Goal: Find specific page/section: Find specific page/section

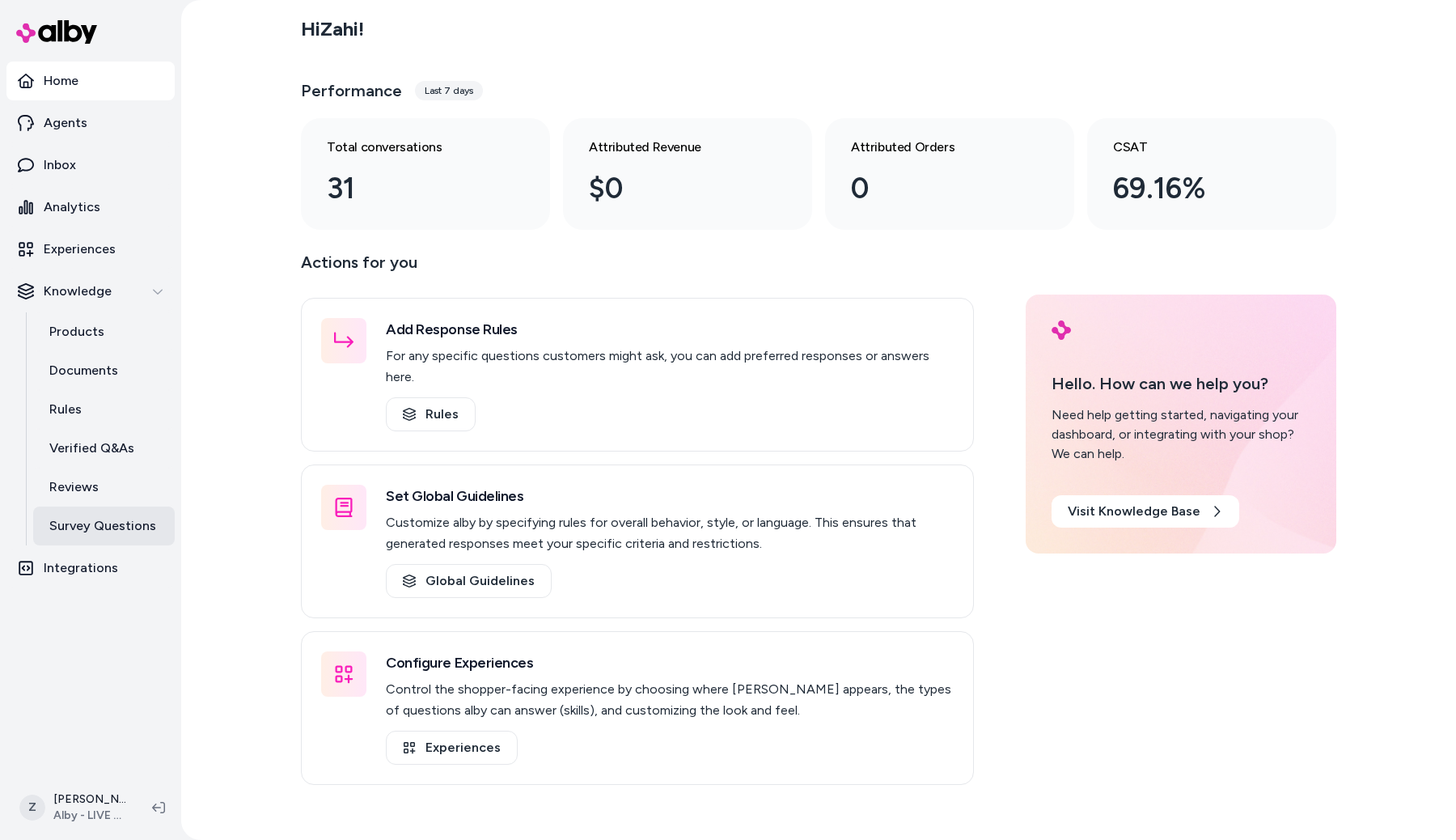
click at [120, 528] on p "Survey Questions" at bounding box center [103, 525] width 107 height 19
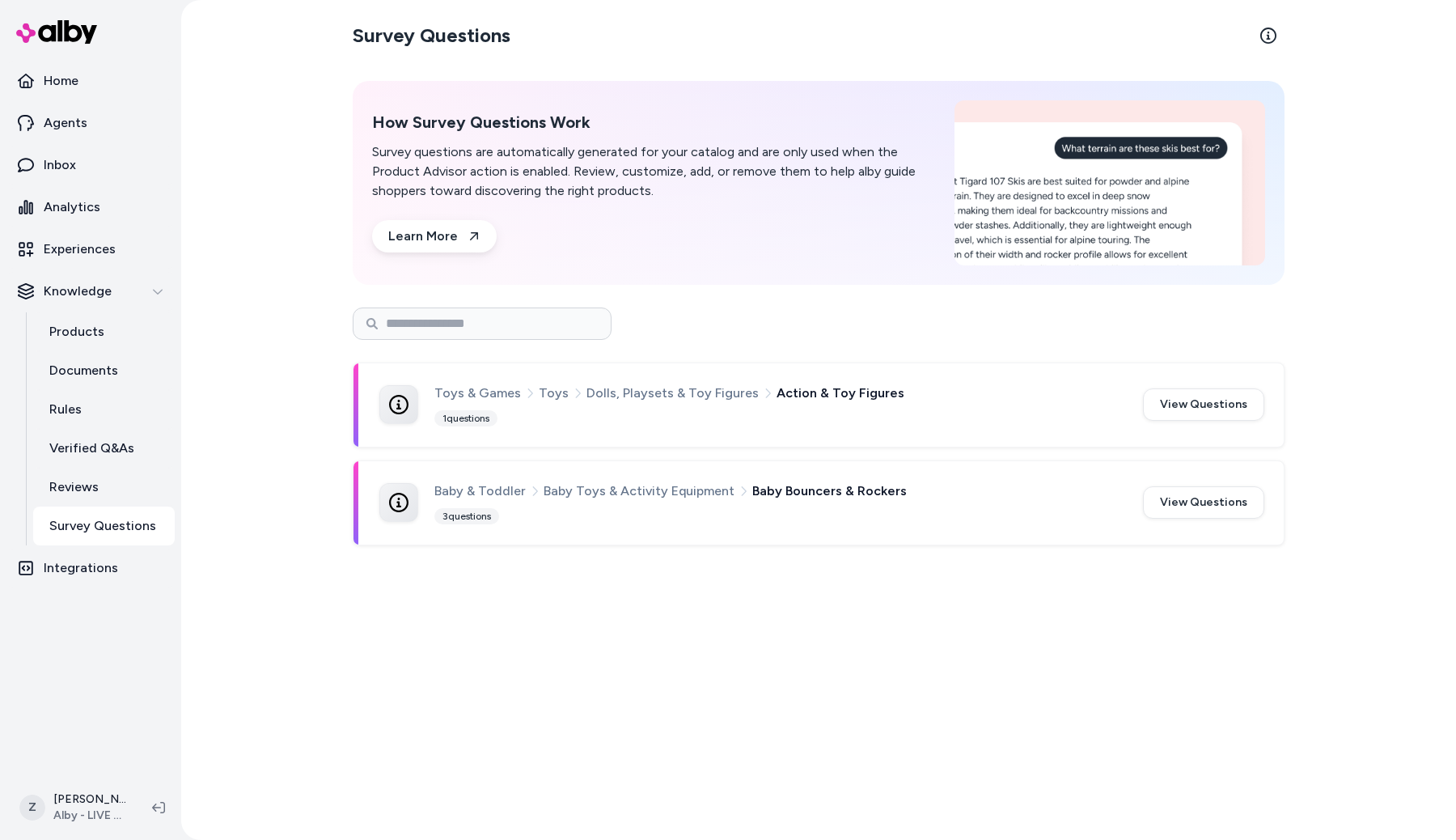
click at [356, 699] on div "Survey Questions How Survey Questions Work Survey questions are automatically g…" at bounding box center [819, 420] width 1035 height 840
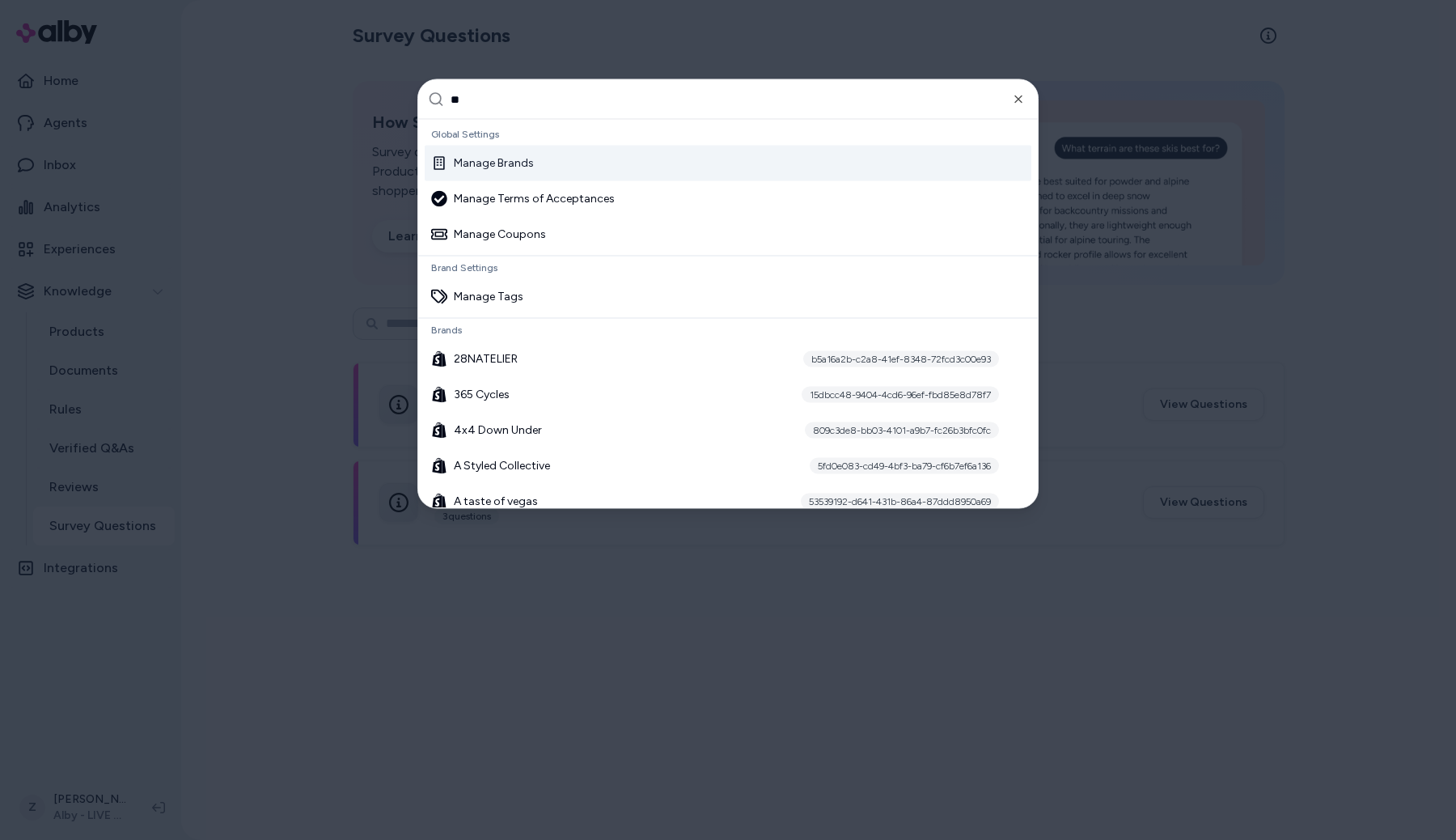
type input "***"
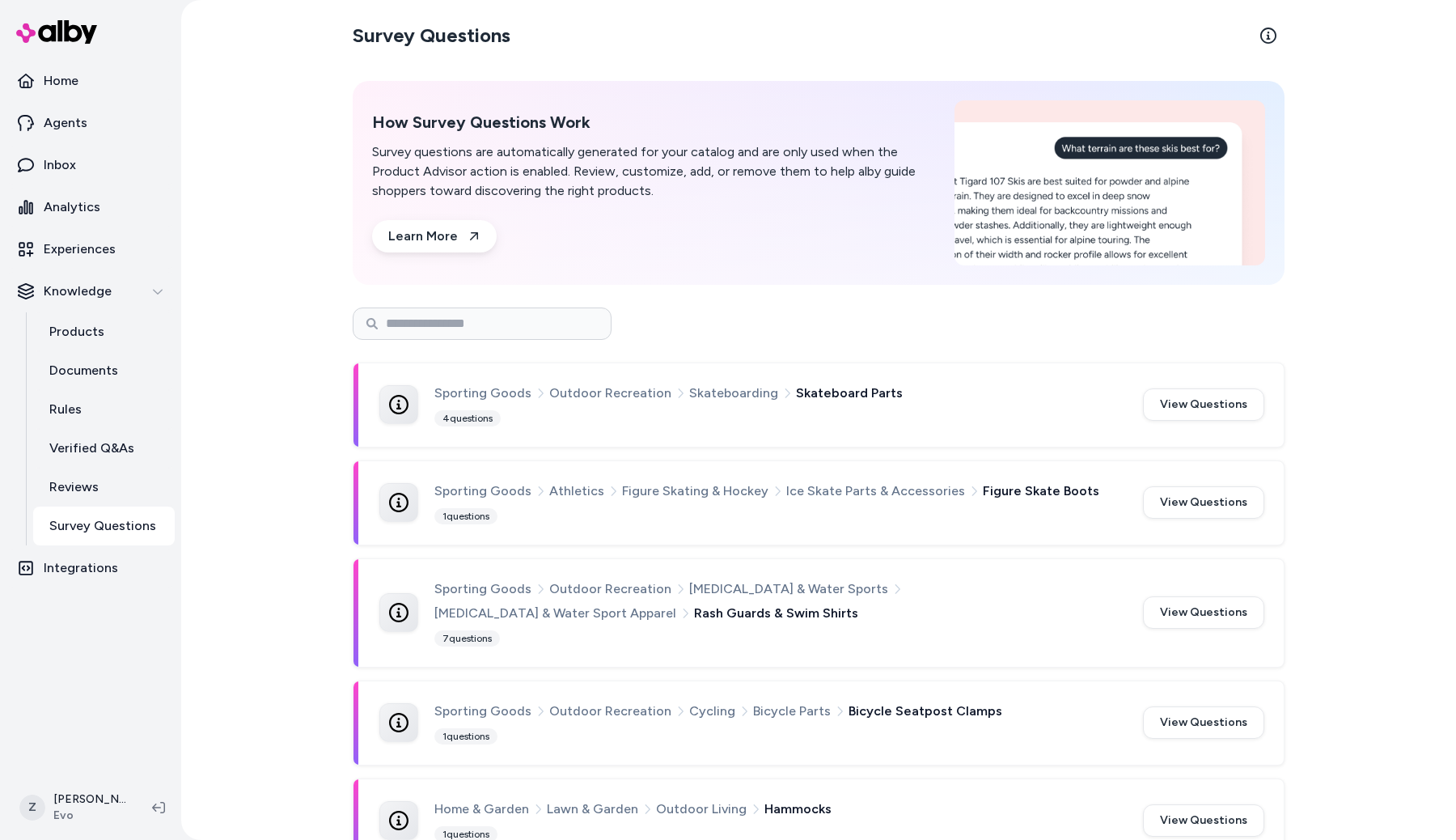
click at [562, 415] on div "Sporting Goods Outdoor Recreation Skateboarding Skateboard Parts 4 questions" at bounding box center [778, 405] width 689 height 45
click at [592, 405] on div "Sporting Goods Outdoor Recreation Skateboarding Skateboard Parts 4 questions" at bounding box center [778, 405] width 689 height 45
click at [1190, 396] on button "View Questions" at bounding box center [1203, 404] width 121 height 32
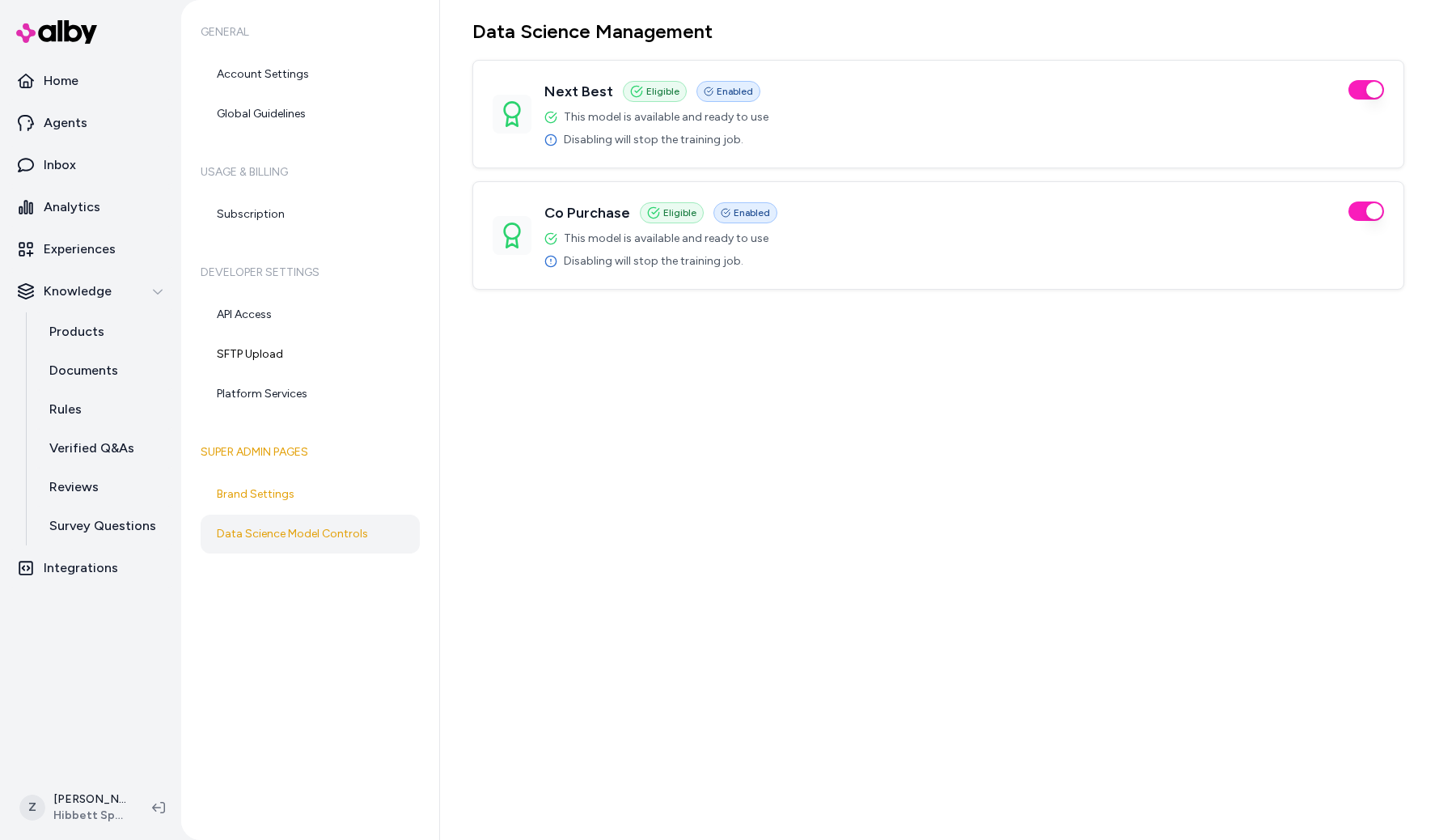
click at [1059, 606] on div "Data Science Management Next Best Eligible Enabled This model is available and …" at bounding box center [948, 420] width 1016 height 840
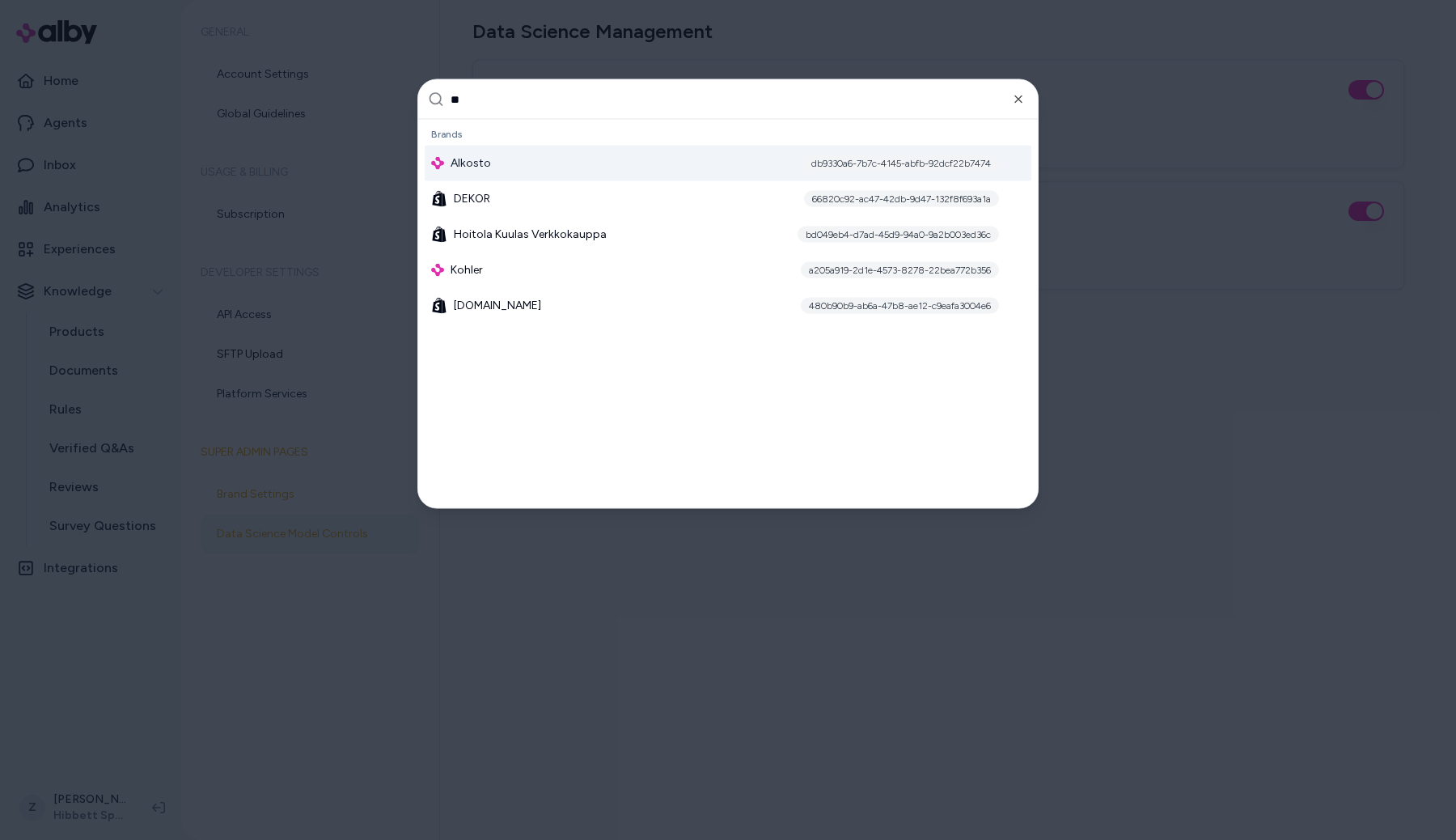
type input "***"
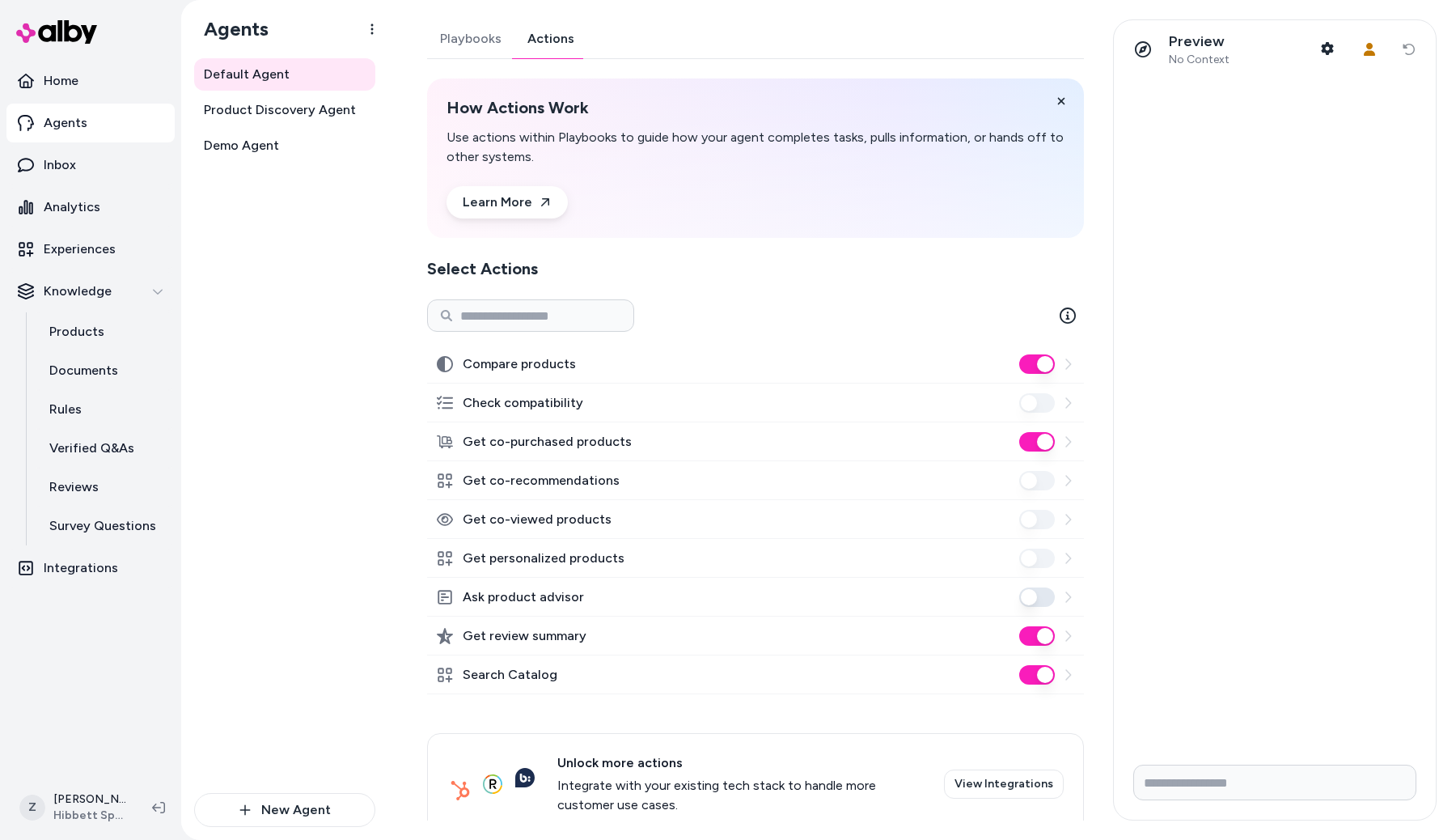
click at [1034, 443] on button "Get co-purchased products" at bounding box center [1037, 441] width 35 height 19
click at [1180, 504] on div at bounding box center [1275, 415] width 322 height 673
click at [1033, 439] on button "Get co-purchased products" at bounding box center [1037, 441] width 35 height 19
click at [1027, 439] on button "Get co-purchased products" at bounding box center [1037, 441] width 35 height 19
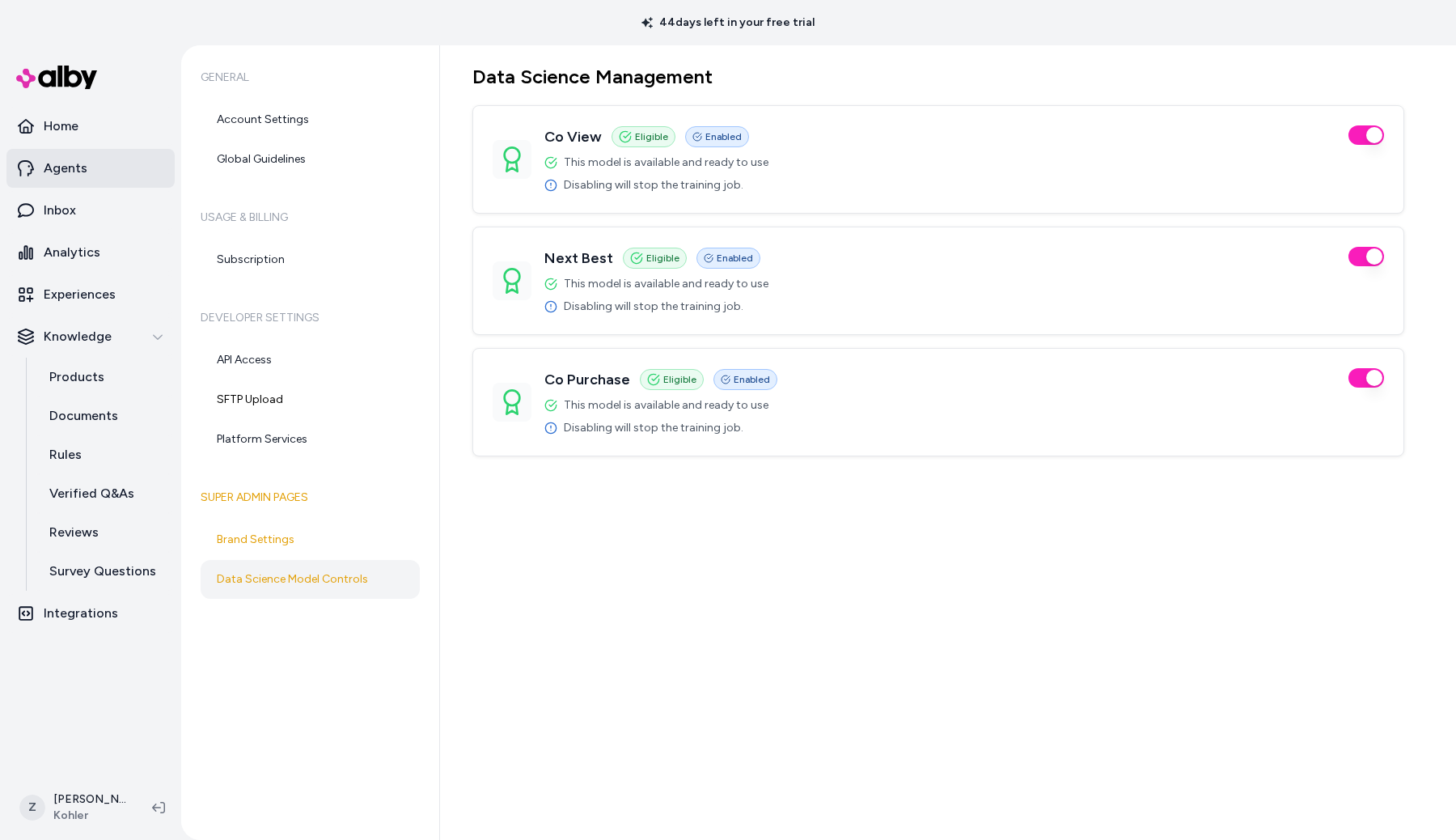
click at [75, 170] on p "Agents" at bounding box center [66, 168] width 44 height 19
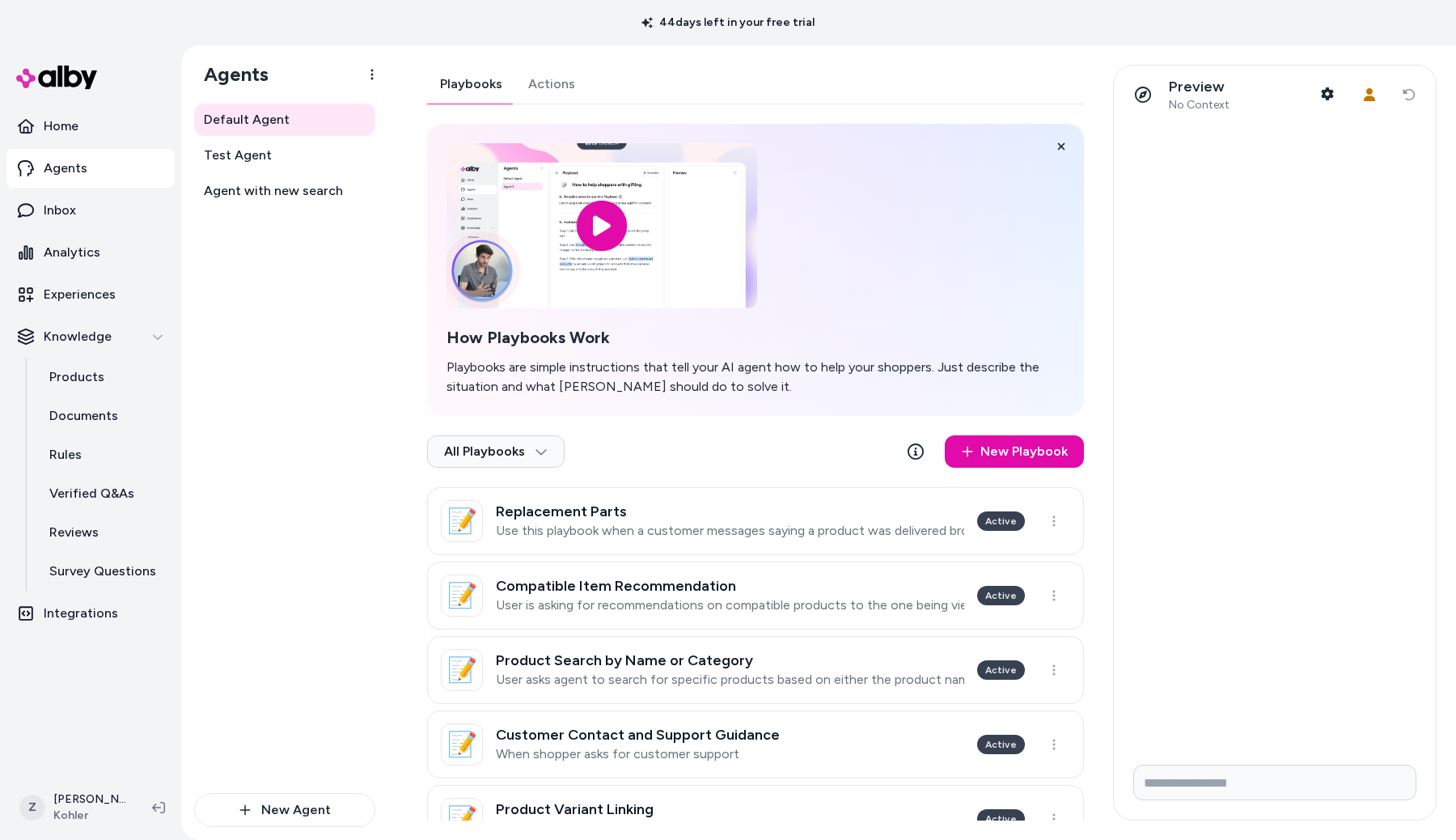
click at [542, 82] on link "Actions" at bounding box center [551, 84] width 73 height 39
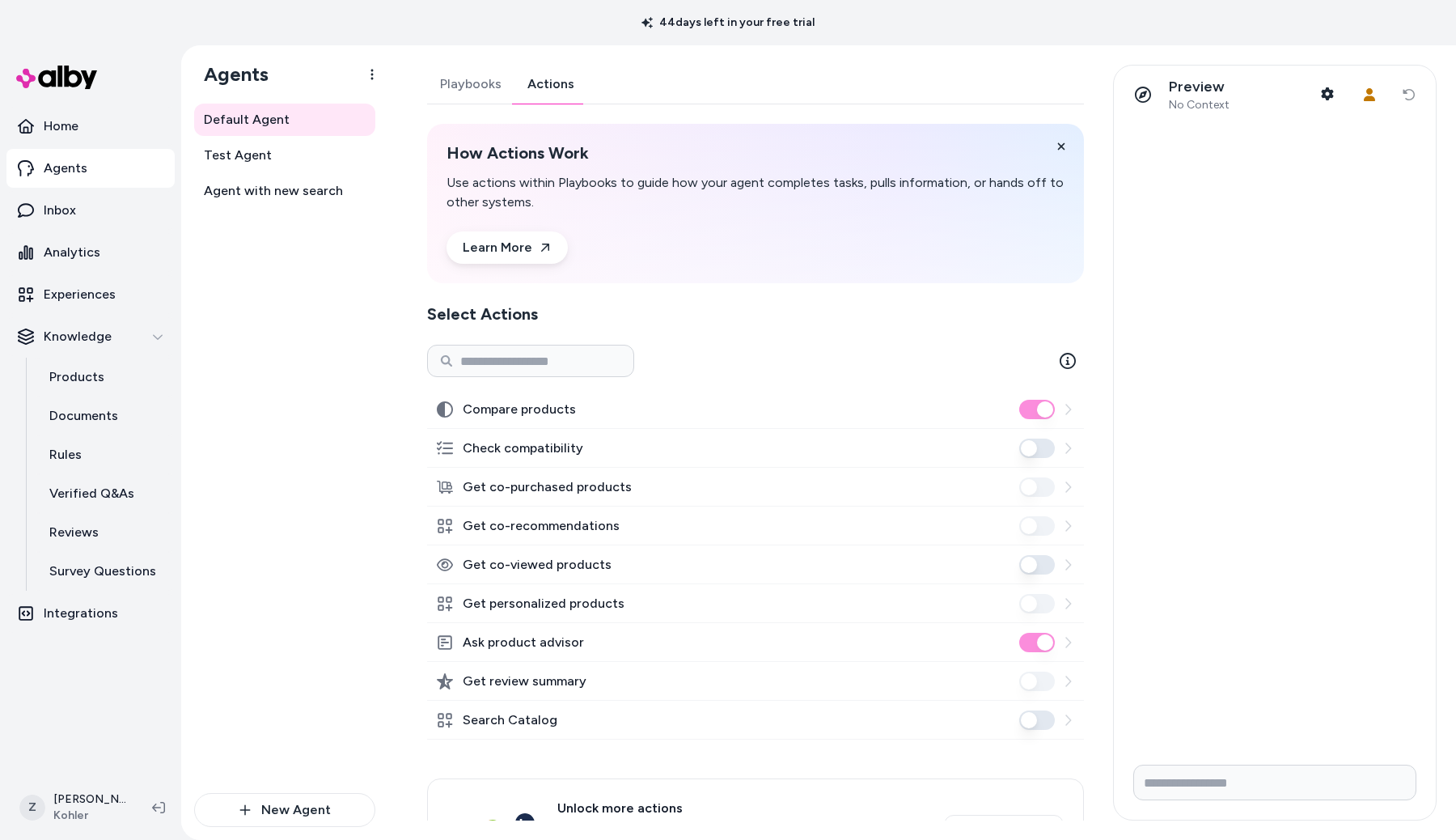
click at [1288, 383] on div at bounding box center [1275, 438] width 322 height 627
click at [1339, 419] on div at bounding box center [1275, 438] width 322 height 627
